Goal: Task Accomplishment & Management: Complete application form

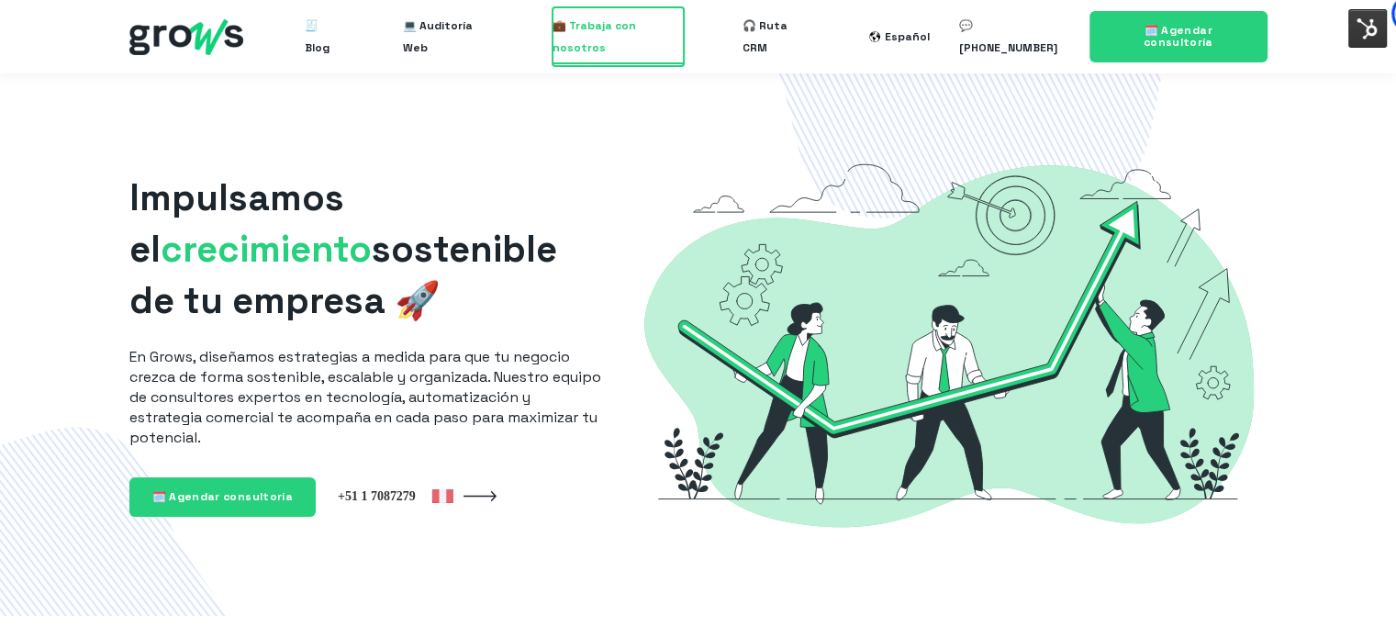
click at [602, 35] on span "💼 Trabaja con nosotros" at bounding box center [617, 36] width 131 height 59
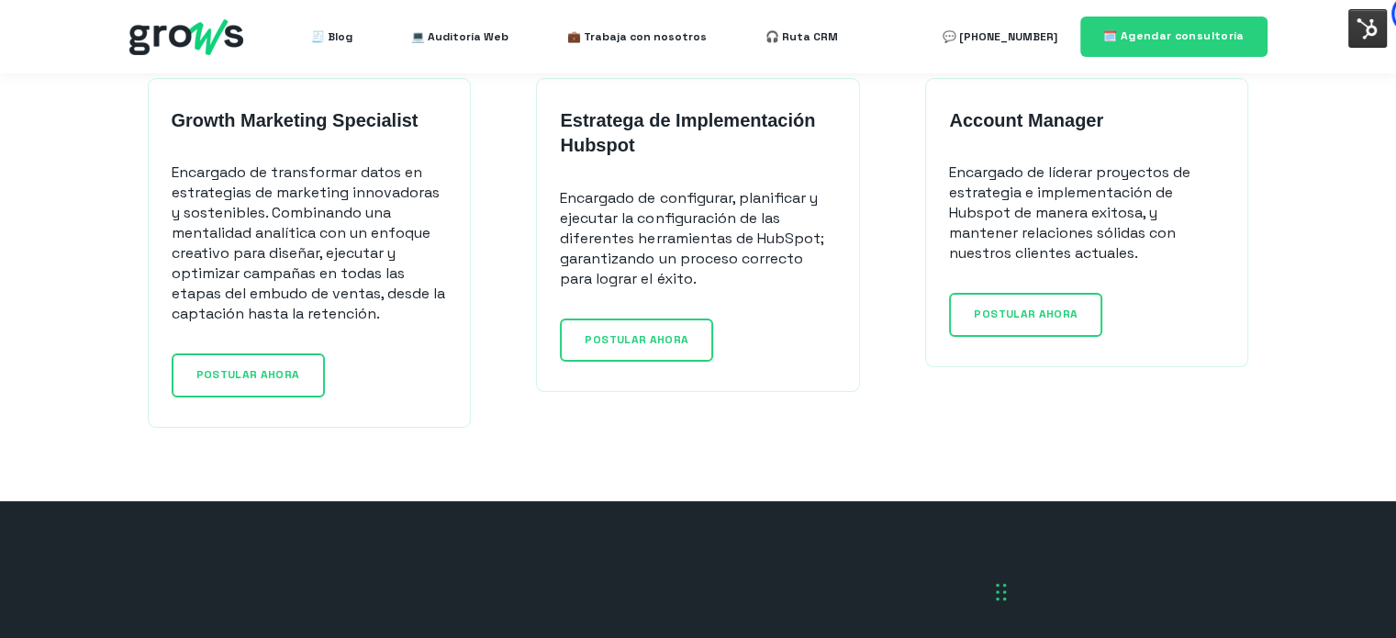
scroll to position [1560, 0]
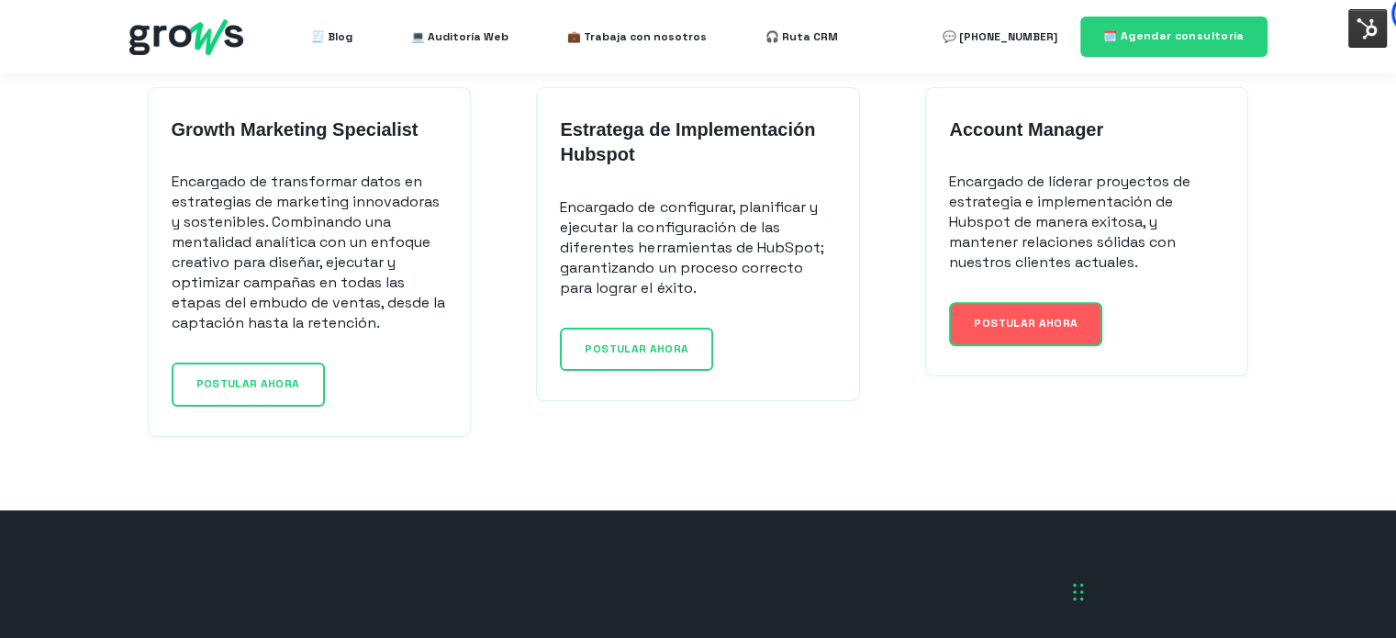
click at [1035, 309] on link "POSTULAR AHORA" at bounding box center [1025, 323] width 153 height 43
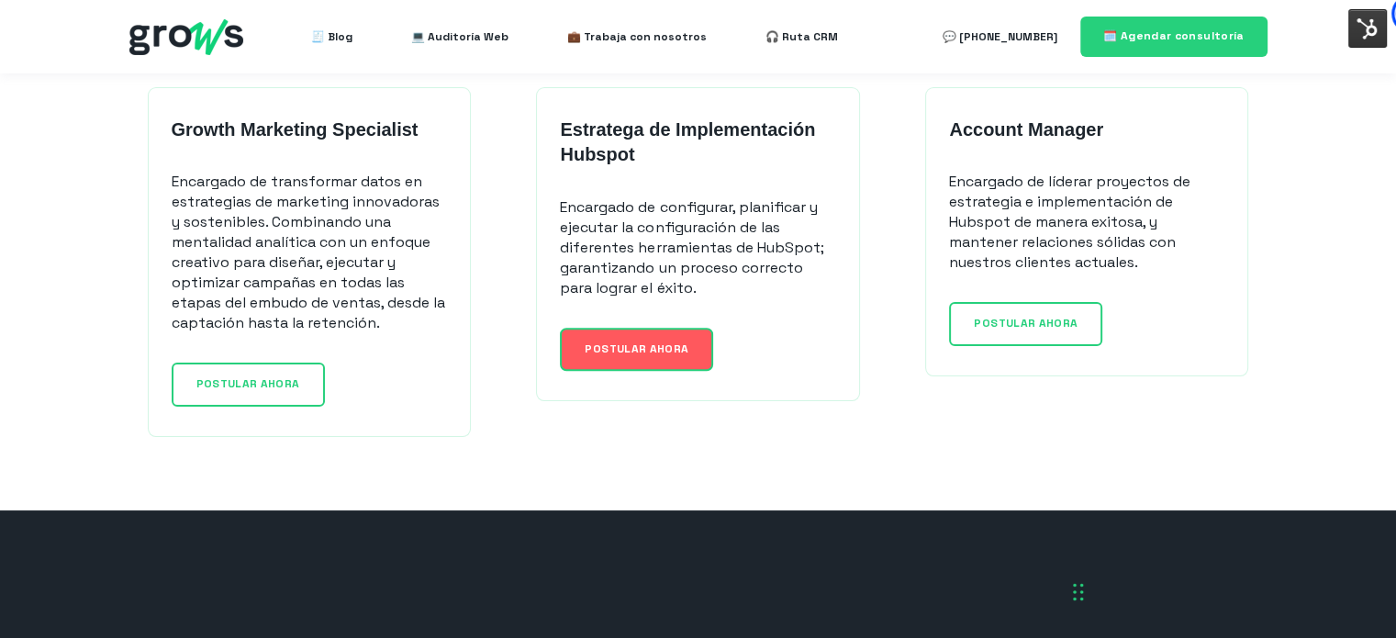
click at [596, 347] on span "POSTULAR AHORA" at bounding box center [636, 348] width 104 height 15
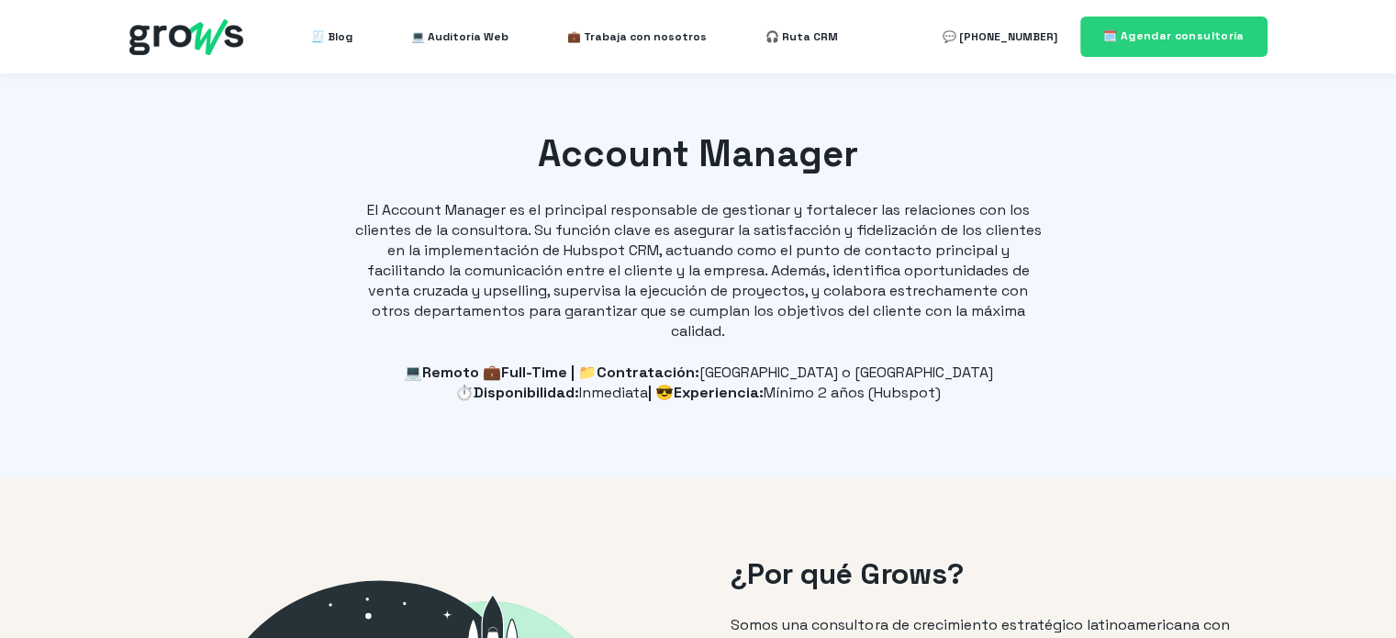
select select "PE"
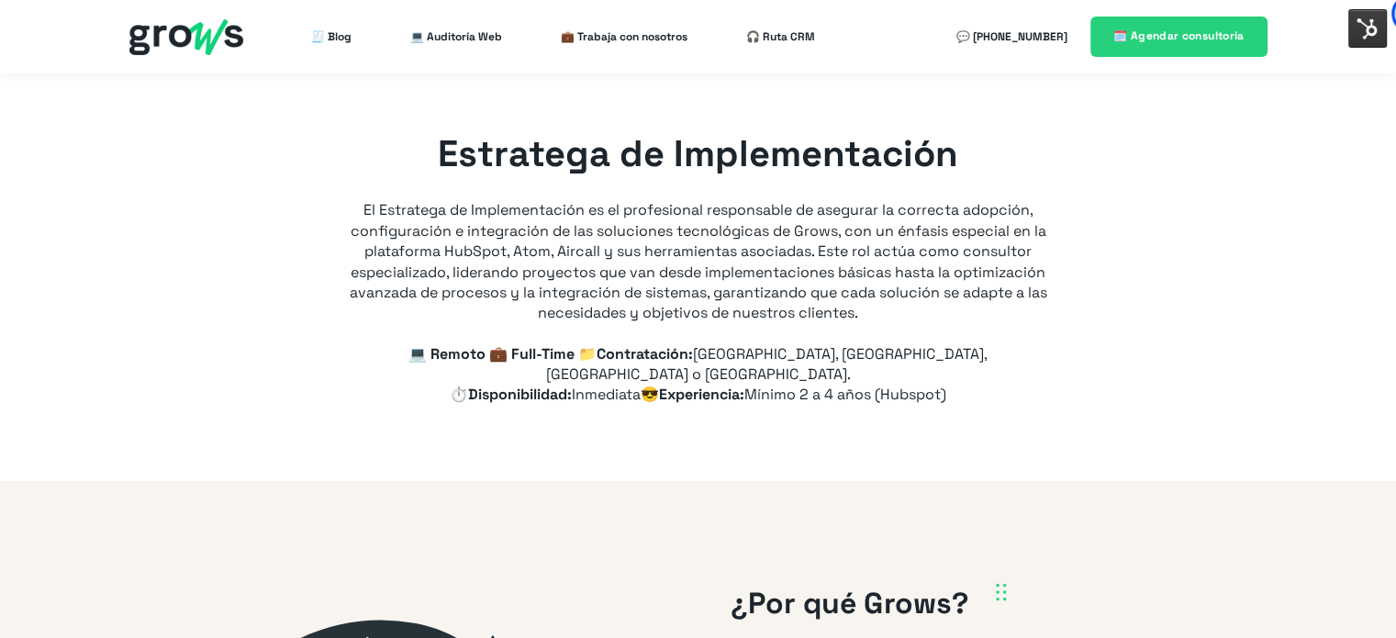
type input "+51"
